Goal: Task Accomplishment & Management: Manage account settings

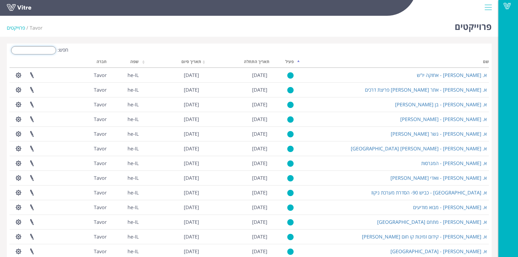
click at [45, 51] on input "חפש:" at bounding box center [33, 50] width 45 height 8
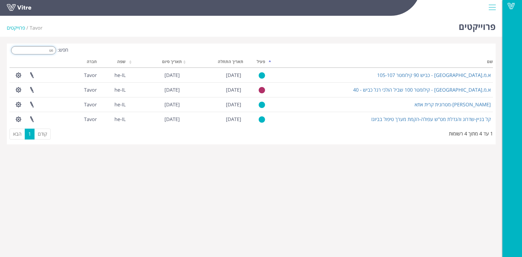
type input "מ"
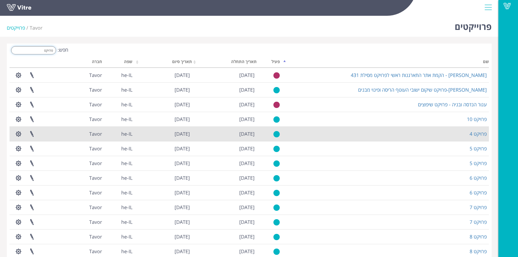
type input "פרויקט"
click at [480, 137] on td "פרויקט 4" at bounding box center [385, 133] width 207 height 15
click at [477, 133] on link "פרויקט 4" at bounding box center [478, 134] width 17 height 7
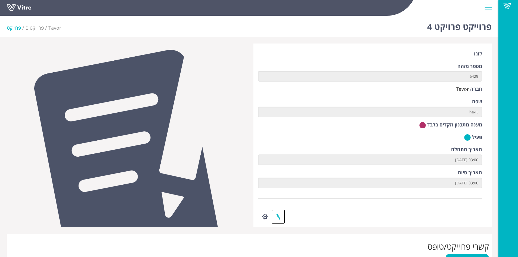
click at [281, 217] on link at bounding box center [278, 216] width 14 height 14
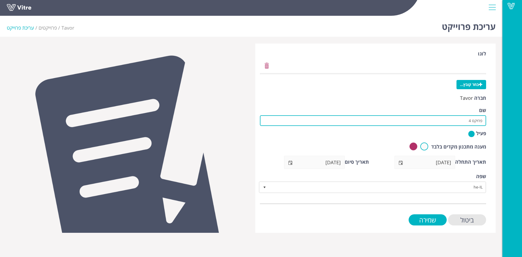
drag, startPoint x: 464, startPoint y: 119, endPoint x: 502, endPoint y: 119, distance: 38.3
click at [503, 120] on div "Vitre עריכת פרוייקט Tavor פרוייקטים עריכת פרוייקט לוגו בחר קובץ... חברה Tavor ש…" at bounding box center [261, 123] width 522 height 219
type input "קל בניין-מט"ש סוללים"
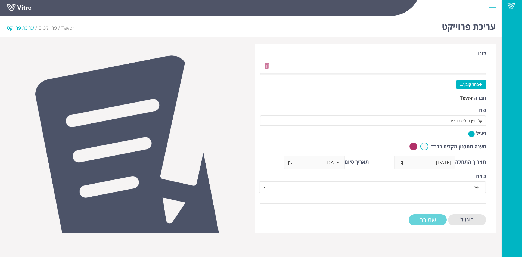
click at [427, 219] on input "שמירה" at bounding box center [428, 219] width 38 height 11
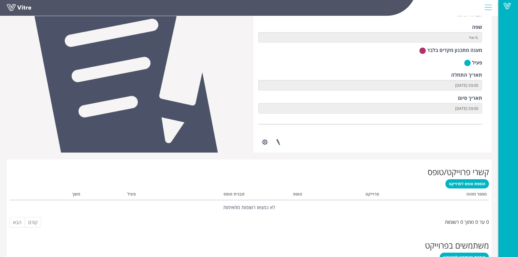
scroll to position [116, 0]
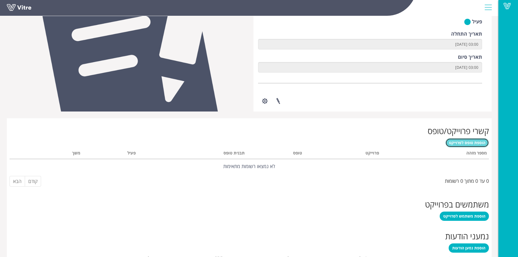
click at [464, 145] on span "הוספת טופס לפרוייקט" at bounding box center [467, 142] width 36 height 5
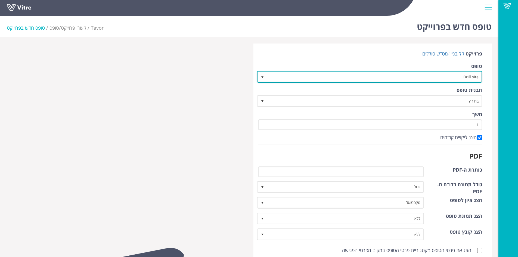
click at [260, 77] on span "select" at bounding box center [262, 77] width 4 height 4
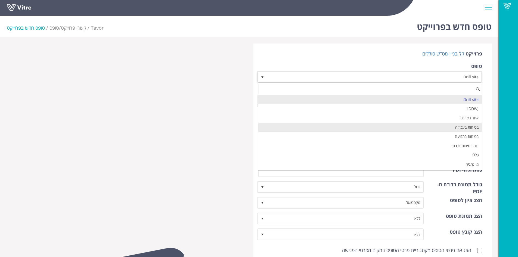
click at [368, 129] on li "בטיחות בעבודה" at bounding box center [370, 127] width 224 height 9
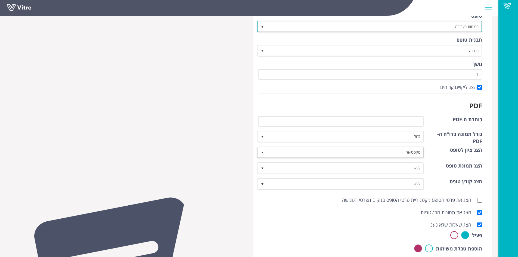
scroll to position [54, 0]
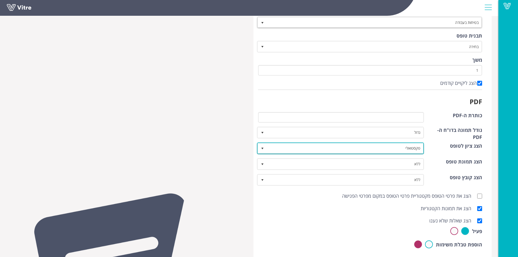
click at [264, 147] on span "select" at bounding box center [262, 148] width 4 height 4
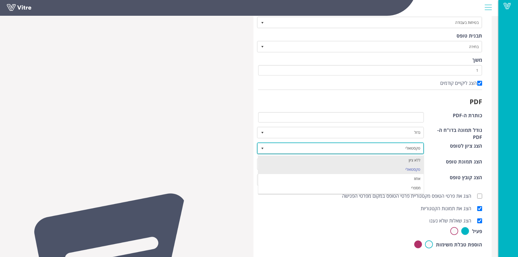
click at [285, 158] on li "ללא ציון" at bounding box center [341, 160] width 166 height 9
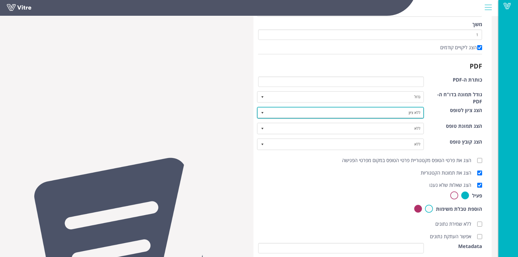
scroll to position [175, 0]
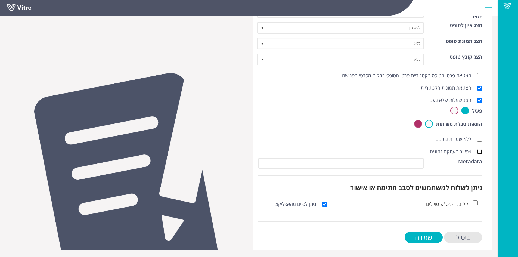
click at [479, 151] on input "אפשר העתקת נתונים" at bounding box center [479, 151] width 5 height 5
checkbox input "true"
click at [432, 238] on input "שמירה" at bounding box center [424, 237] width 38 height 11
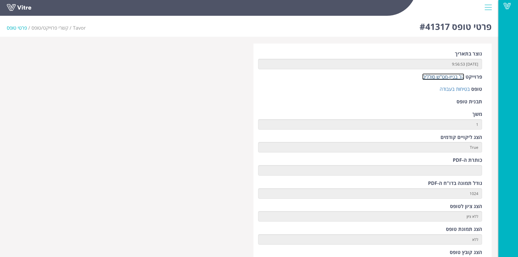
click at [453, 76] on link "קל בניין-מט"ש סוללים" at bounding box center [443, 76] width 42 height 7
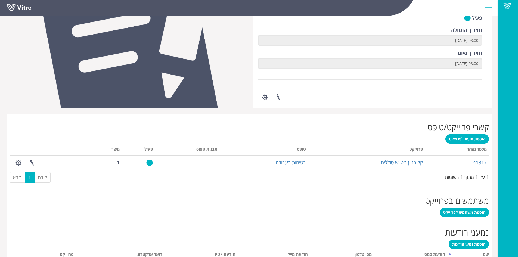
scroll to position [162, 0]
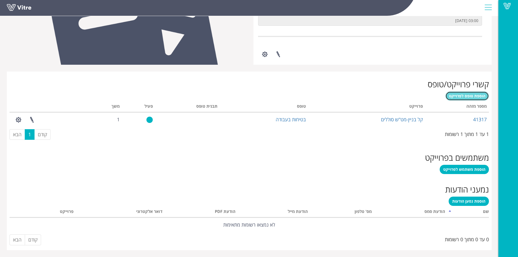
click at [468, 97] on span "הוספת טופס לפרוייקט" at bounding box center [467, 95] width 36 height 5
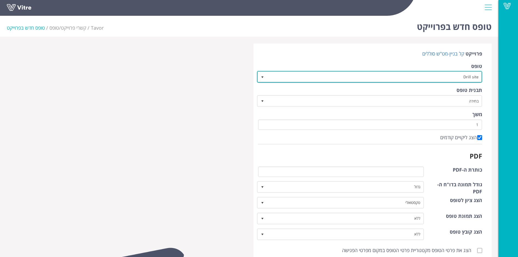
click at [262, 76] on span "select" at bounding box center [262, 77] width 4 height 4
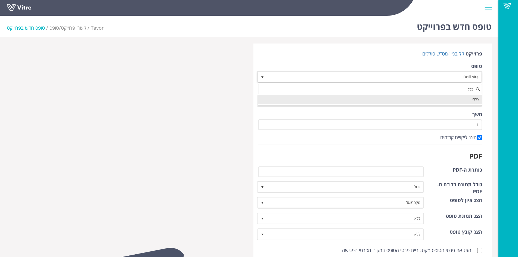
click at [462, 99] on li "כללי" at bounding box center [370, 99] width 224 height 9
type input "כלל"
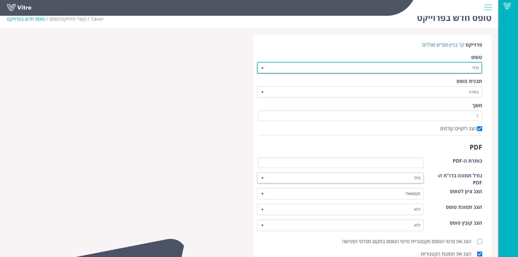
scroll to position [20, 0]
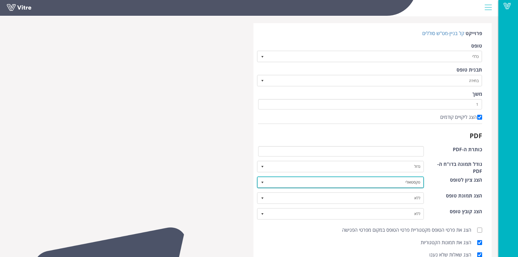
click at [263, 182] on span "select" at bounding box center [262, 182] width 4 height 4
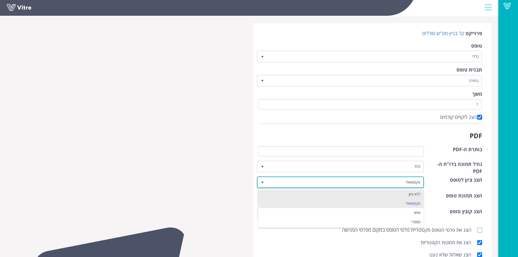
click at [272, 190] on li "ללא ציון" at bounding box center [341, 194] width 166 height 9
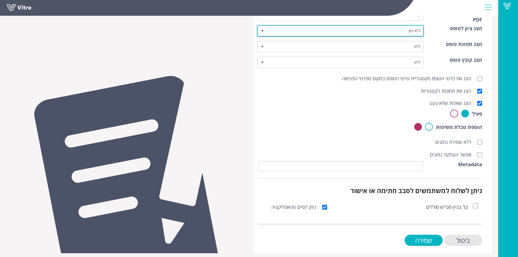
scroll to position [175, 0]
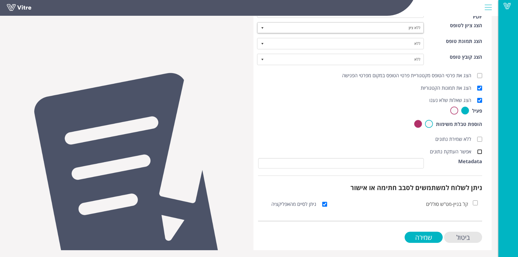
click at [479, 153] on input "אפשר העתקת נתונים" at bounding box center [479, 151] width 5 height 5
checkbox input "true"
drag, startPoint x: 427, startPoint y: 238, endPoint x: 425, endPoint y: 241, distance: 2.8
click at [427, 238] on input "שמירה" at bounding box center [424, 237] width 38 height 11
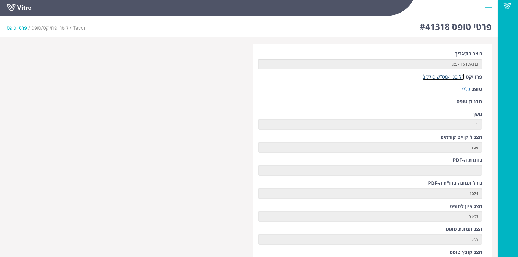
click at [449, 77] on link "קל בניין-מט"ש סוללים" at bounding box center [443, 76] width 42 height 7
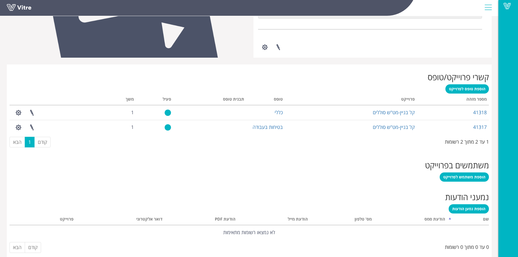
scroll to position [170, 0]
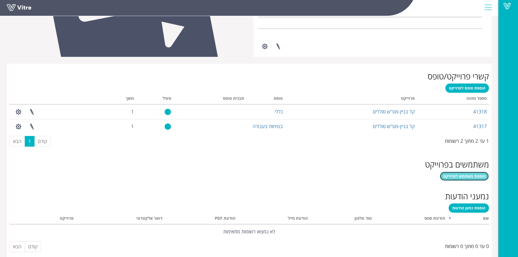
click at [460, 173] on span "הוספת משתמש לפרוייקט" at bounding box center [464, 175] width 42 height 5
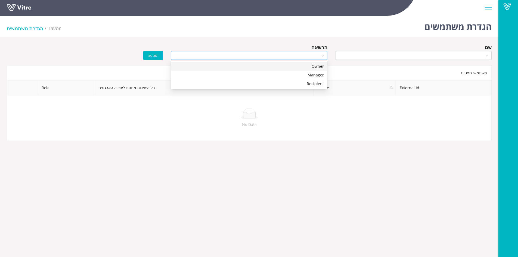
click at [324, 56] on div at bounding box center [249, 55] width 156 height 9
click at [319, 73] on div "Manager" at bounding box center [249, 75] width 150 height 6
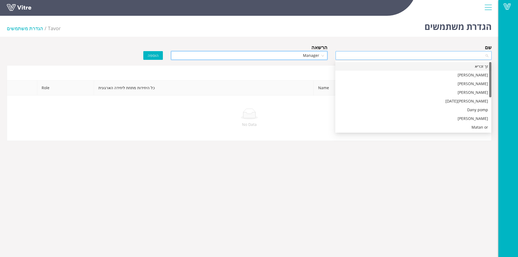
click at [487, 56] on div at bounding box center [414, 55] width 156 height 9
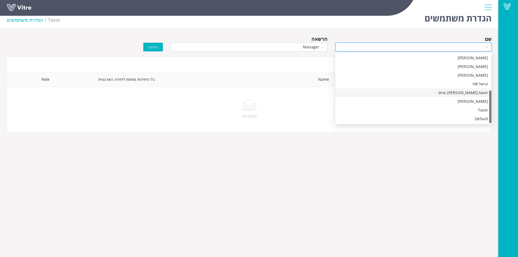
scroll to position [14, 0]
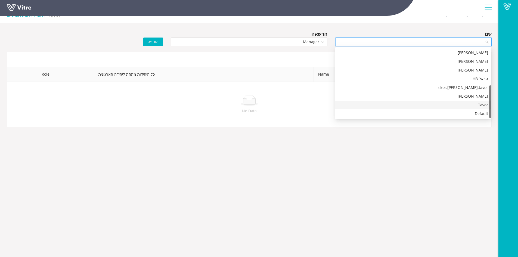
click at [475, 102] on div "Tavor" at bounding box center [414, 105] width 150 height 6
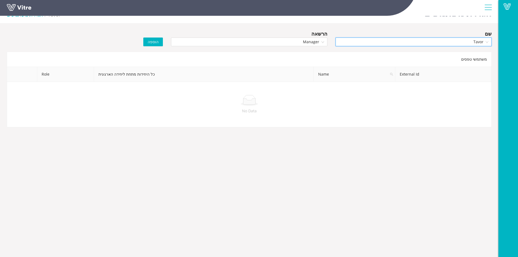
click at [157, 42] on span "הוספה" at bounding box center [153, 42] width 11 height 6
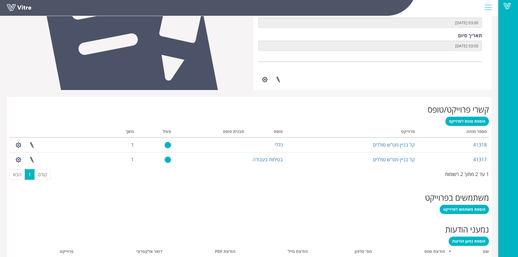
scroll to position [177, 0]
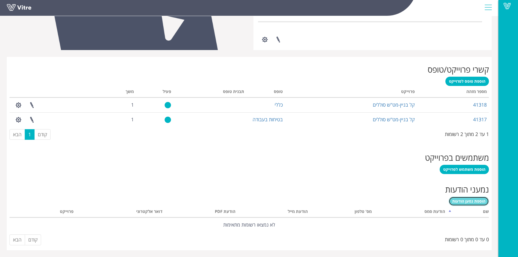
click at [479, 202] on span "הוספת נמען הודעות" at bounding box center [468, 201] width 33 height 5
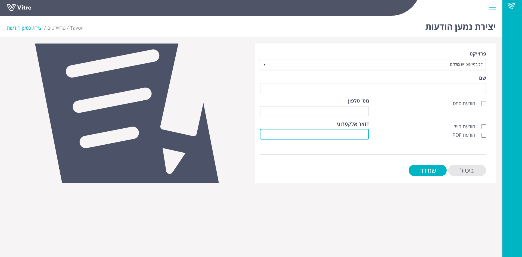
click at [366, 134] on input "דואר אלקטרוני" at bounding box center [314, 134] width 109 height 11
paste input "[EMAIL_ADDRESS][PERSON_NAME][DOMAIN_NAME]"
type input "[EMAIL_ADDRESS][PERSON_NAME][DOMAIN_NAME]"
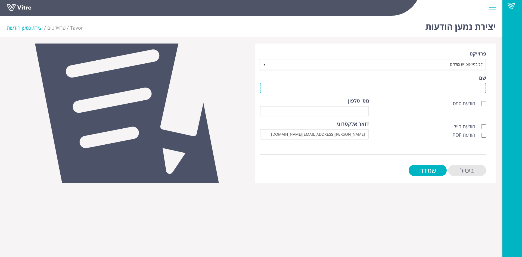
click at [434, 91] on input "שם" at bounding box center [373, 88] width 226 height 11
type input "לקוח"
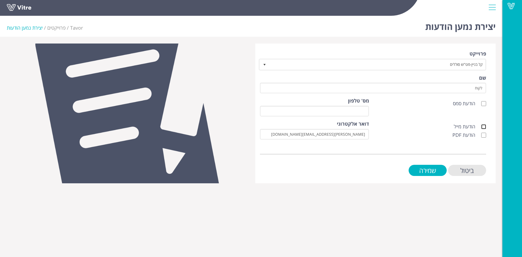
click at [486, 125] on input "הודעת מייל" at bounding box center [483, 126] width 5 height 5
checkbox input "true"
drag, startPoint x: 486, startPoint y: 133, endPoint x: 485, endPoint y: 136, distance: 3.2
click at [486, 133] on input "הודעת PDF" at bounding box center [483, 135] width 5 height 5
checkbox input "true"
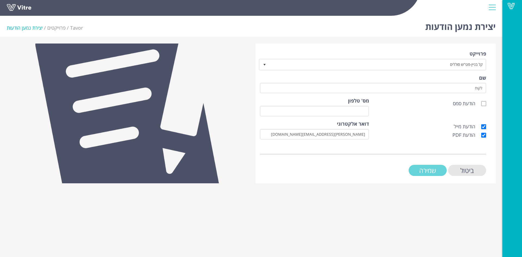
click at [440, 170] on input "שמירה" at bounding box center [428, 170] width 38 height 11
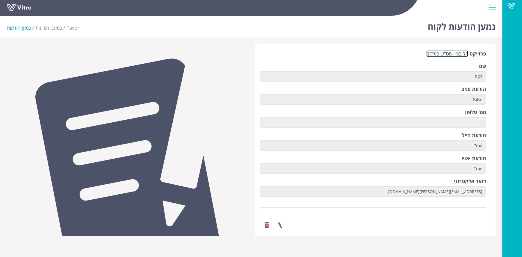
click at [463, 53] on link "קל בניין-מט"ש סוללים" at bounding box center [447, 53] width 42 height 7
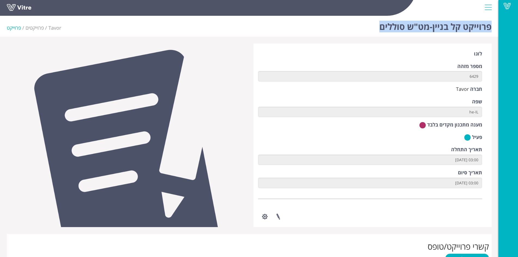
drag, startPoint x: 375, startPoint y: 25, endPoint x: 492, endPoint y: 28, distance: 117.5
click at [492, 28] on div "פרוייקט קל בניין-מט"ש סוללים Tavor פרוייקטים פרוייקט" at bounding box center [249, 25] width 498 height 23
copy h1 "פרוייקט קל בניין-מט"ש סוללים"
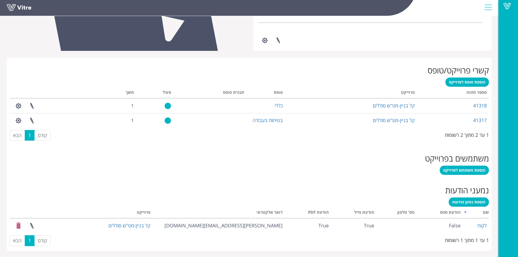
scroll to position [177, 0]
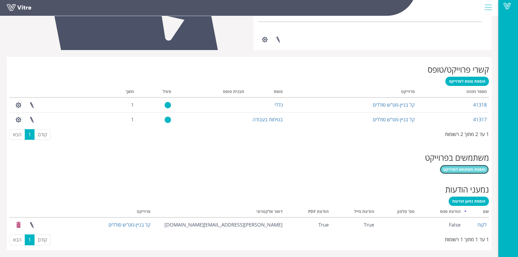
click at [461, 169] on span "הוספת משתמש לפרוייקט" at bounding box center [464, 169] width 42 height 5
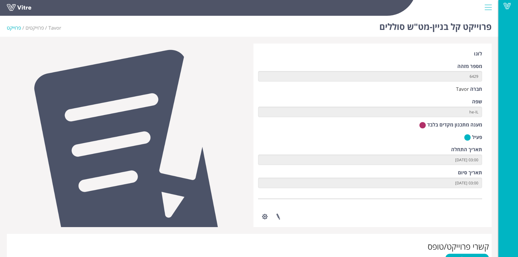
scroll to position [110, 0]
